Goal: Book appointment/travel/reservation

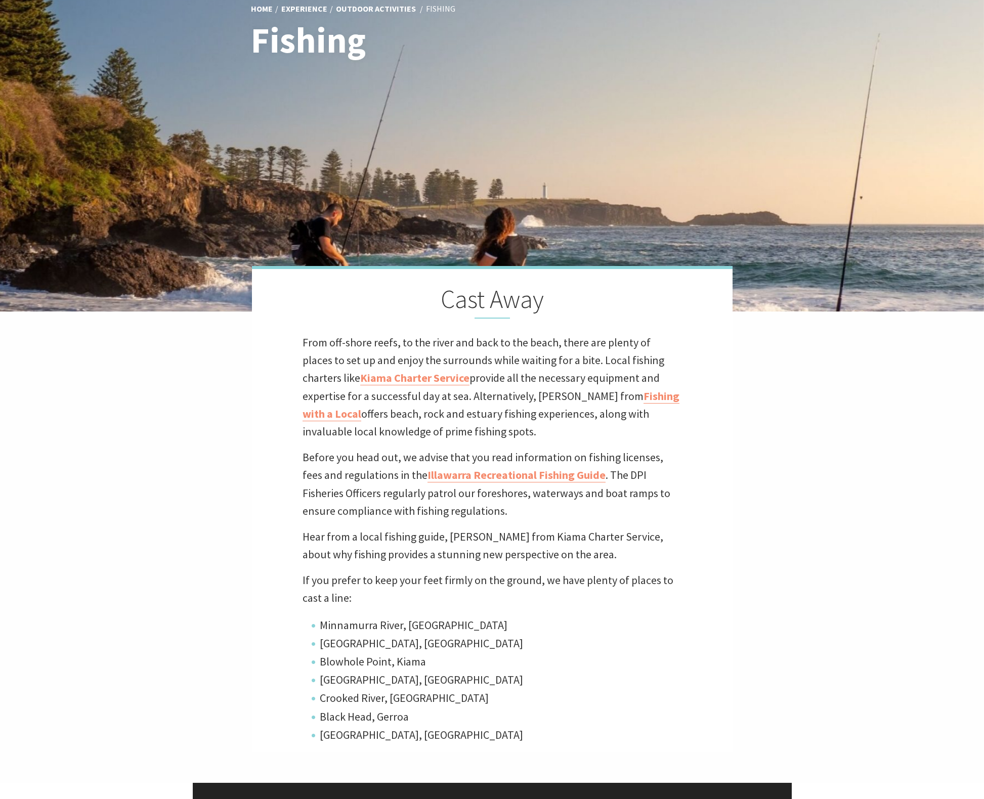
scroll to position [223, 0]
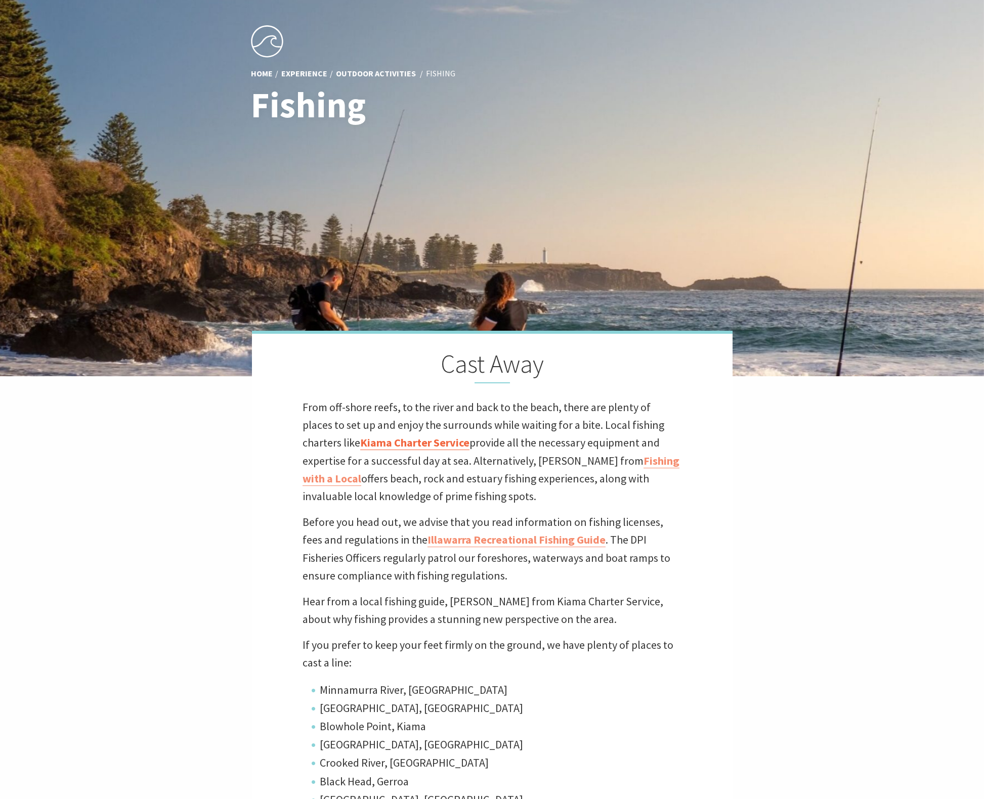
click at [375, 443] on link "Kiama Charter Service" at bounding box center [414, 443] width 109 height 15
click at [607, 458] on link "Fishing with a Local" at bounding box center [491, 470] width 377 height 32
click at [534, 536] on link "Illawarra Recreational Fishing Guide" at bounding box center [516, 540] width 178 height 15
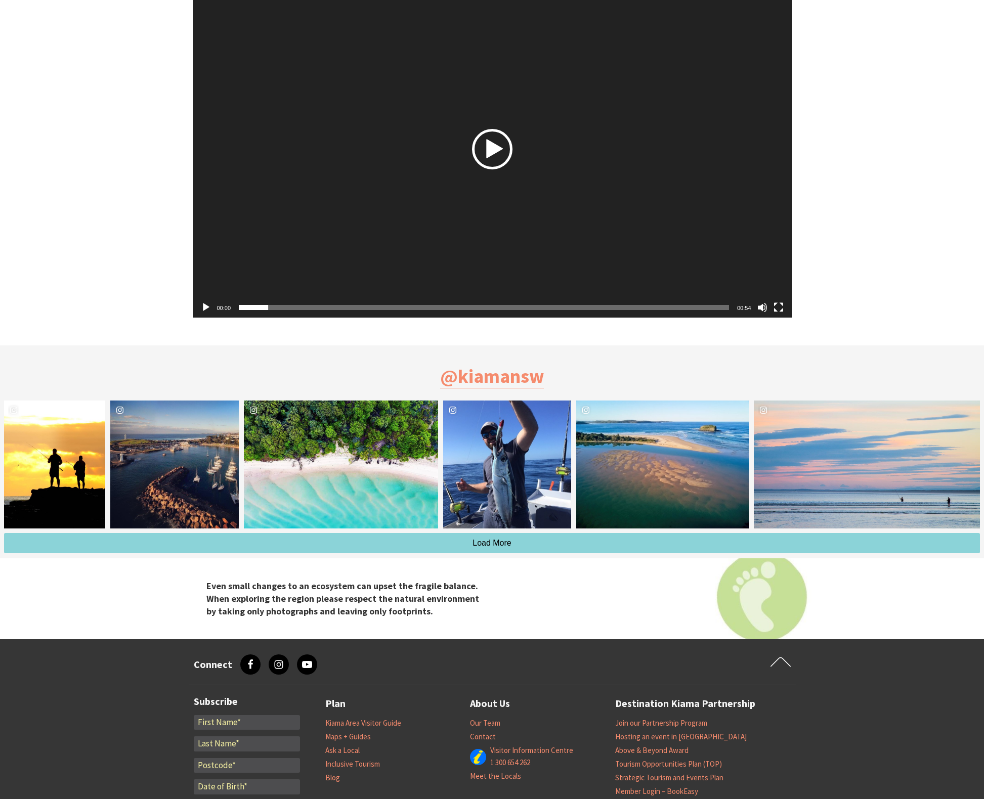
scroll to position [1284, 0]
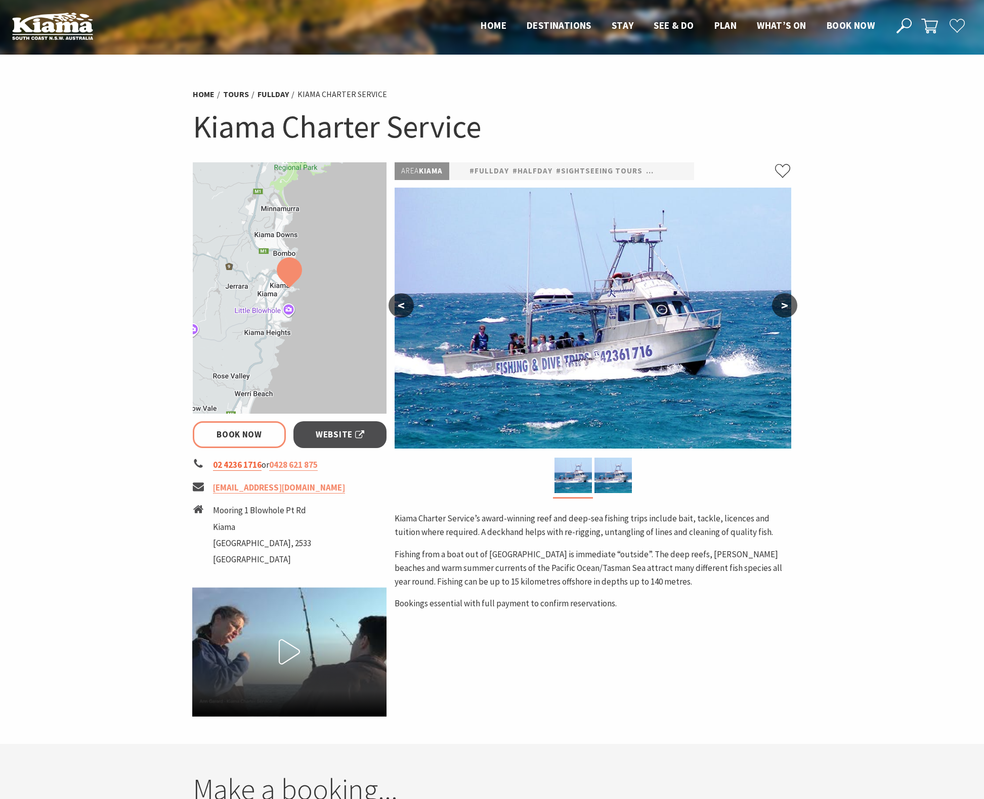
select select "3"
select select "2"
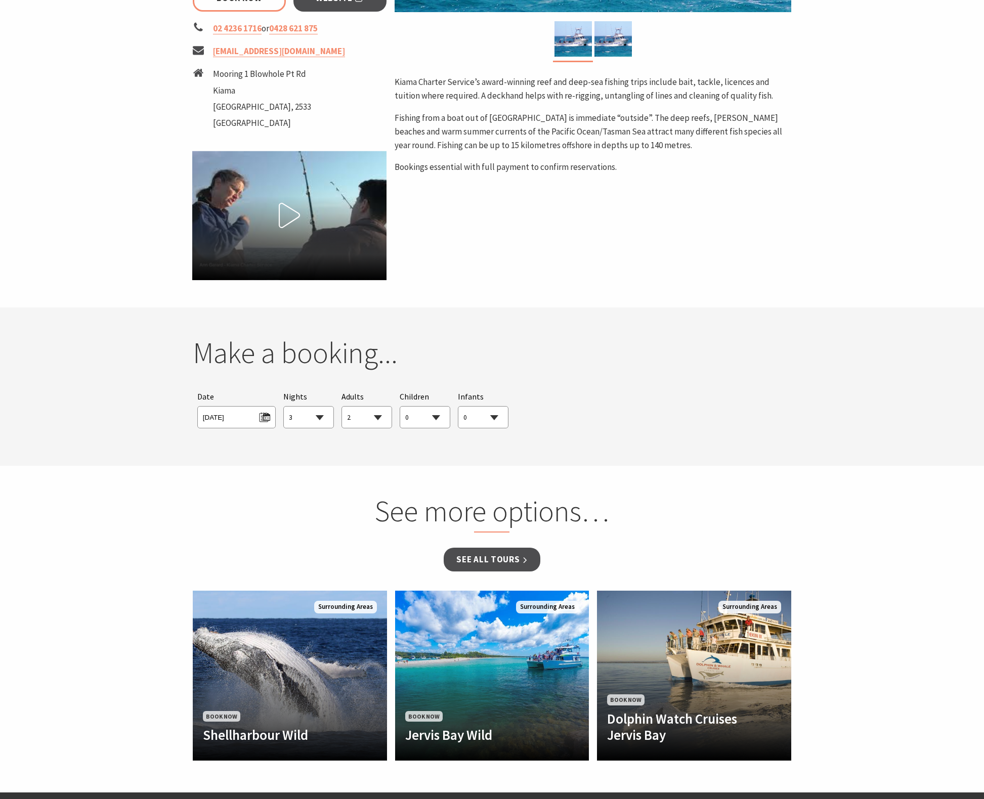
scroll to position [454, 0]
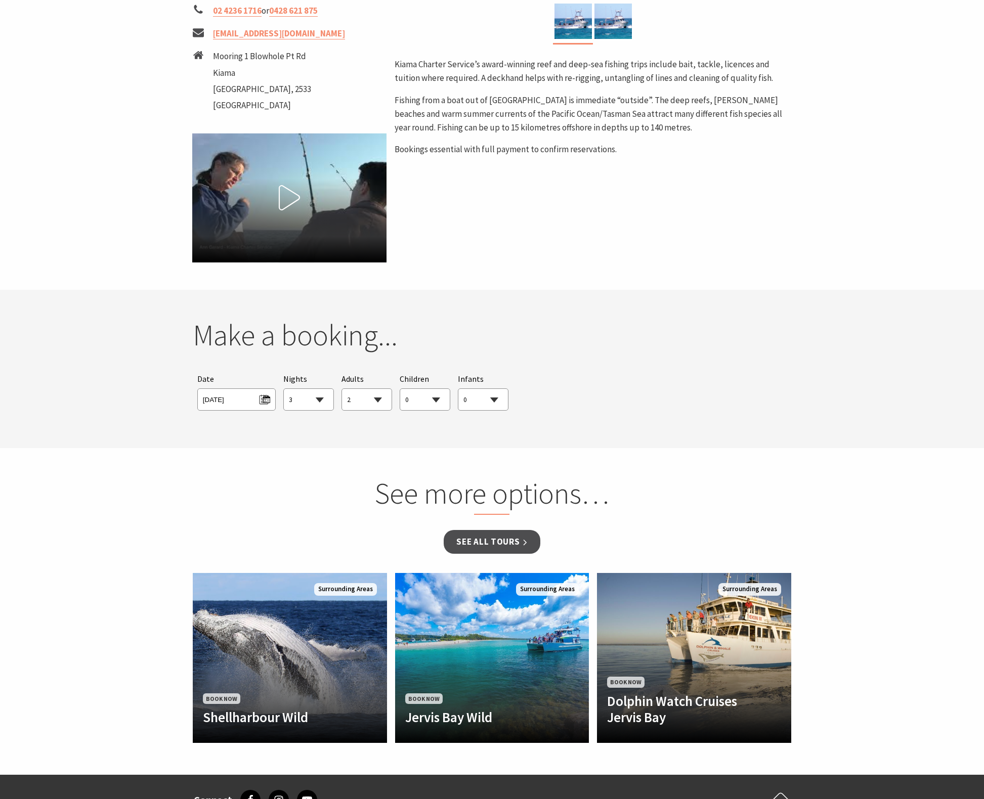
select select "3"
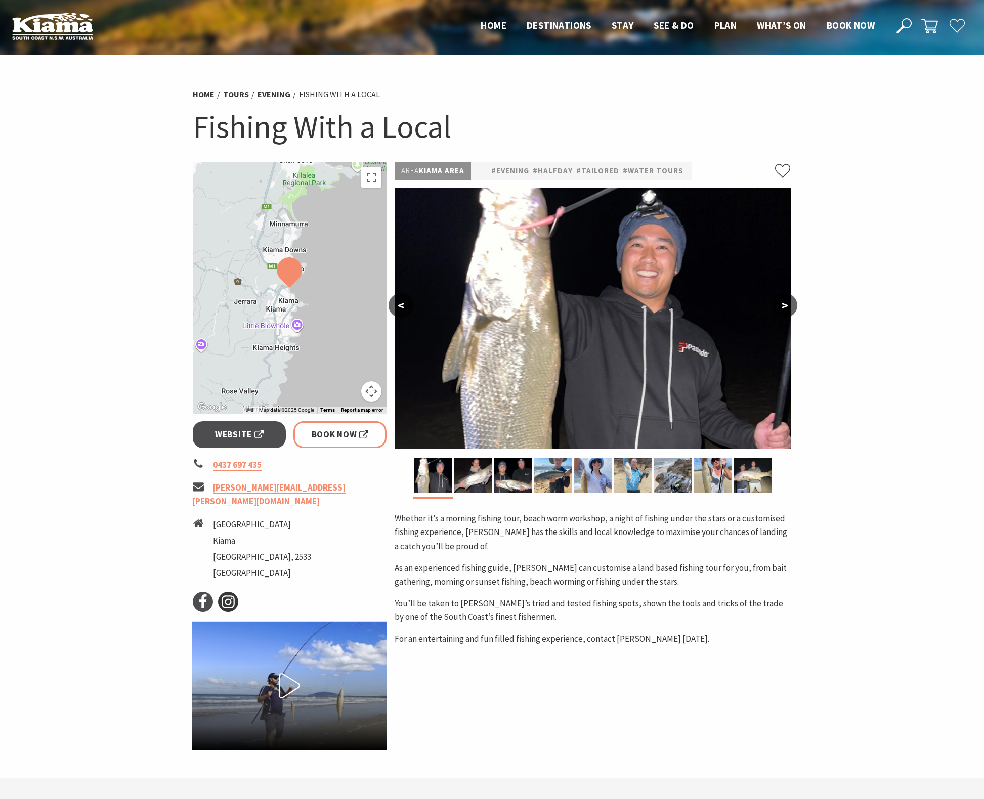
click at [232, 594] on icon at bounding box center [228, 601] width 15 height 15
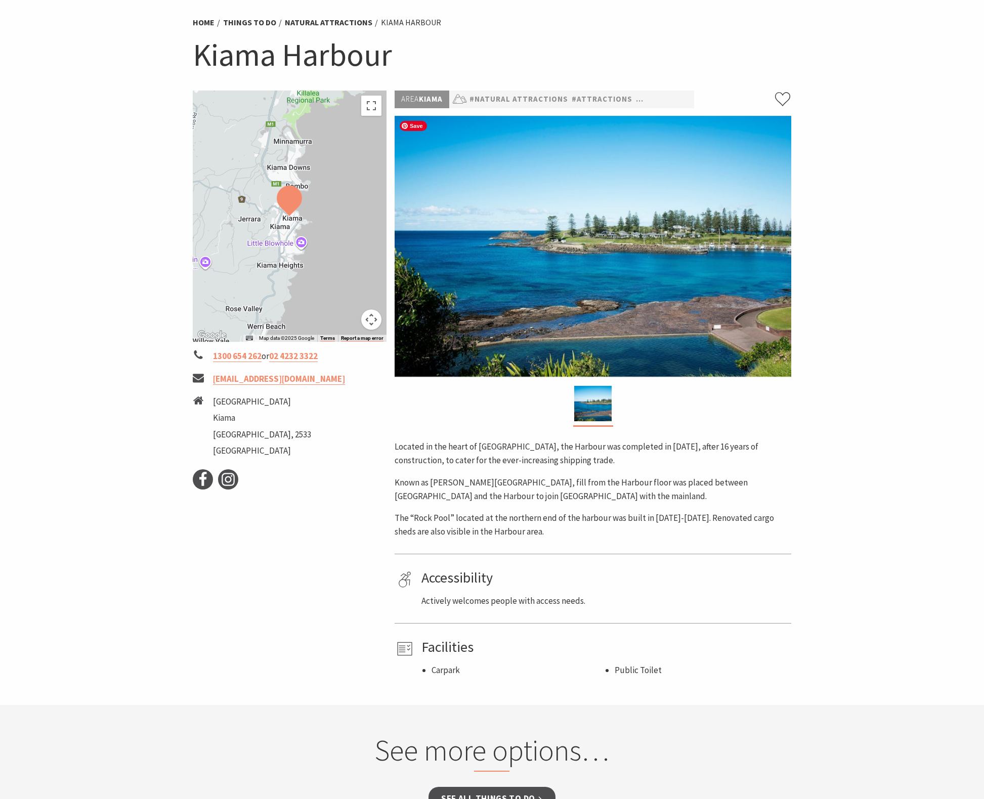
scroll to position [80, 0]
